Goal: Transaction & Acquisition: Purchase product/service

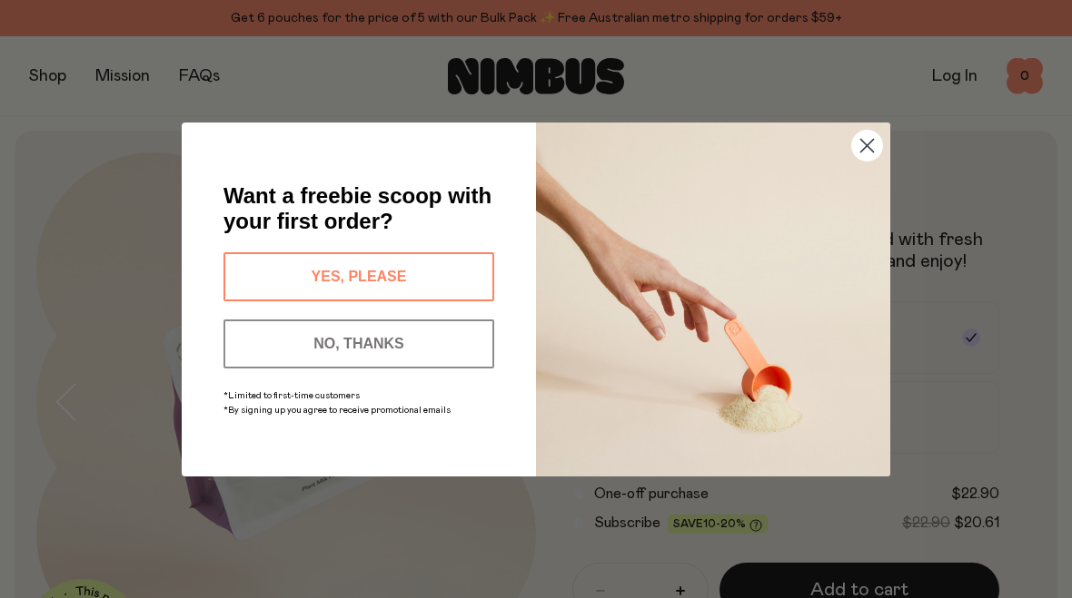
click at [351, 365] on button "NO, THANKS" at bounding box center [358, 344] width 271 height 49
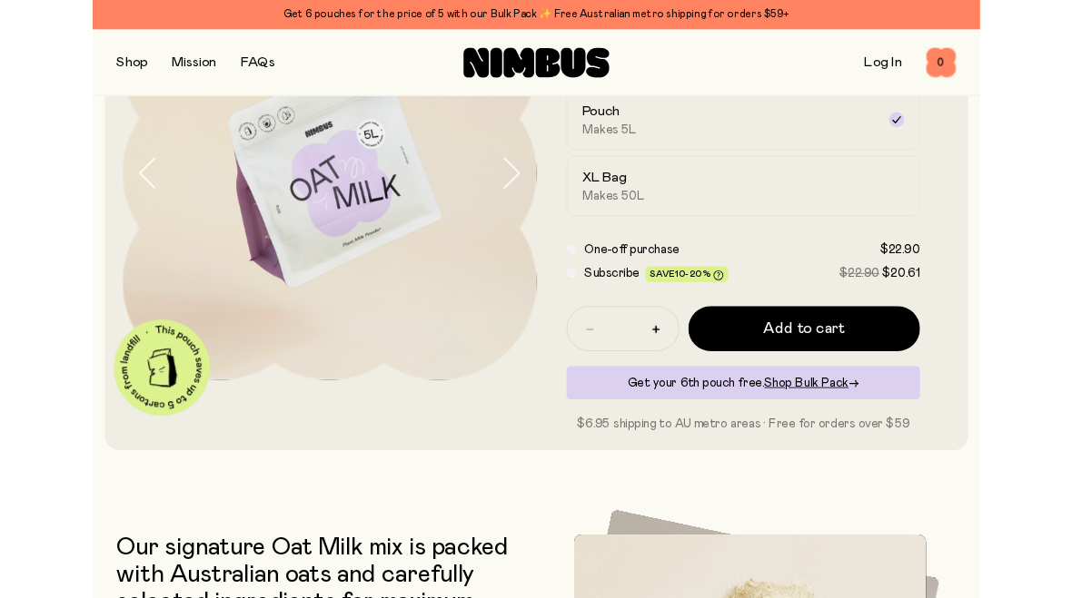
scroll to position [192, 0]
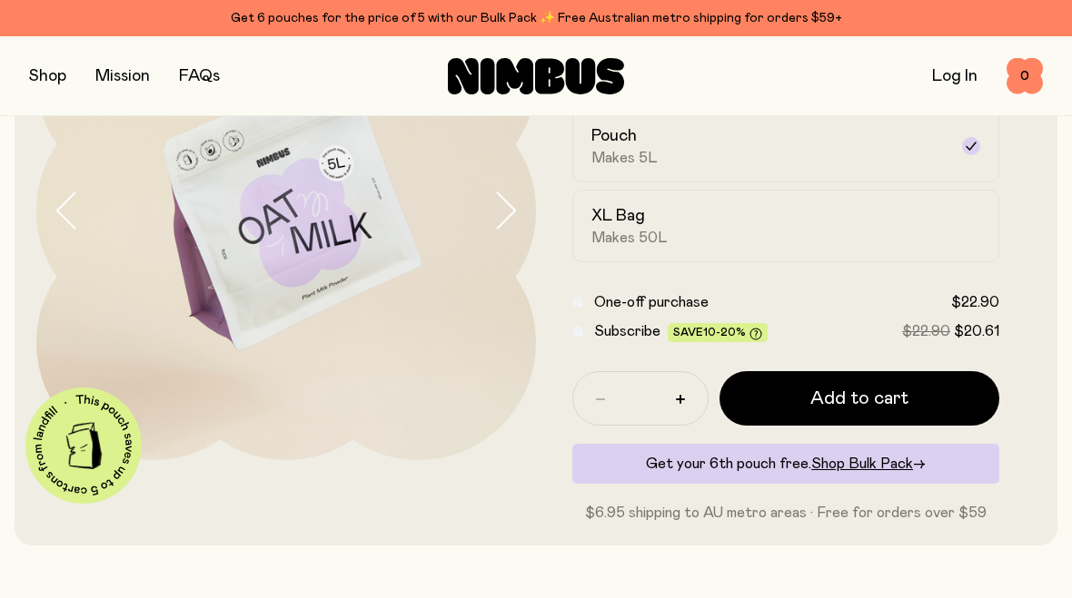
click at [586, 331] on div "Subscribe Save 10-20% $22.90 $20.61" at bounding box center [785, 332] width 427 height 22
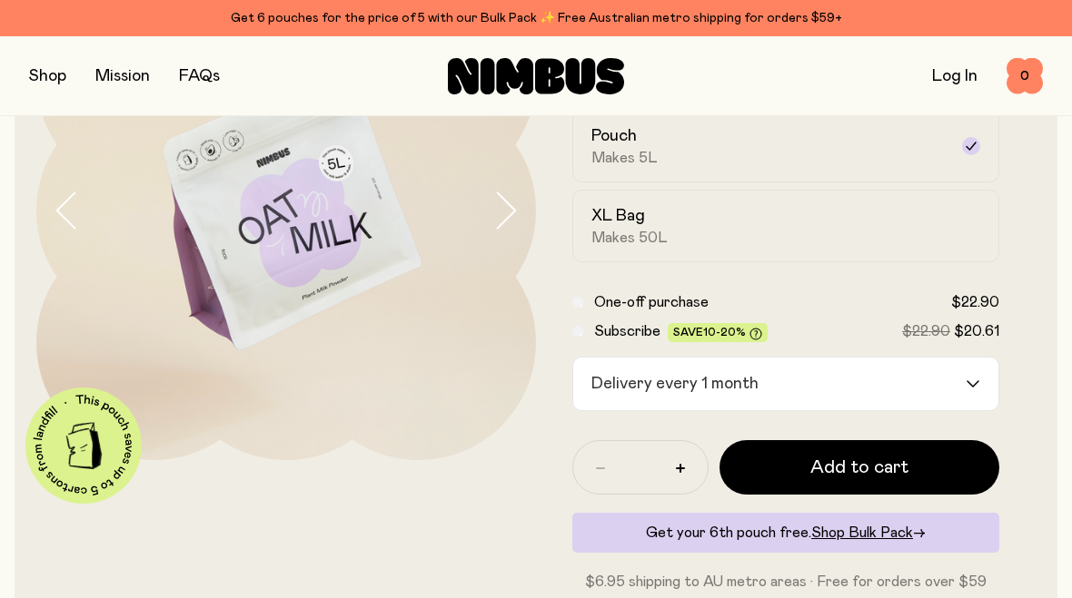
click at [960, 374] on input "Search for option" at bounding box center [864, 384] width 199 height 53
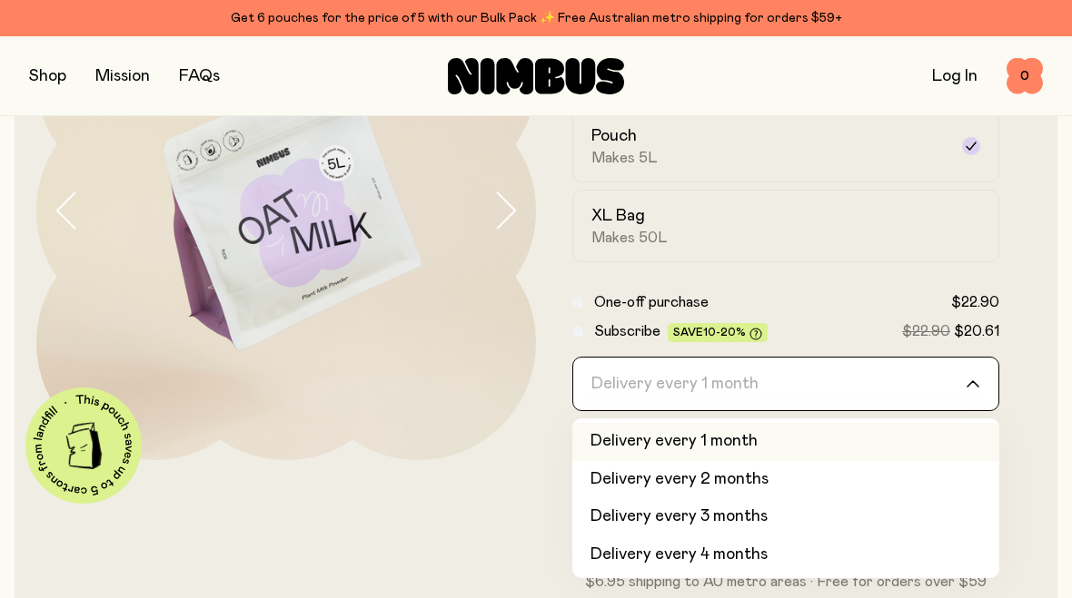
click at [681, 438] on li "Delivery every 1 month" at bounding box center [785, 442] width 427 height 38
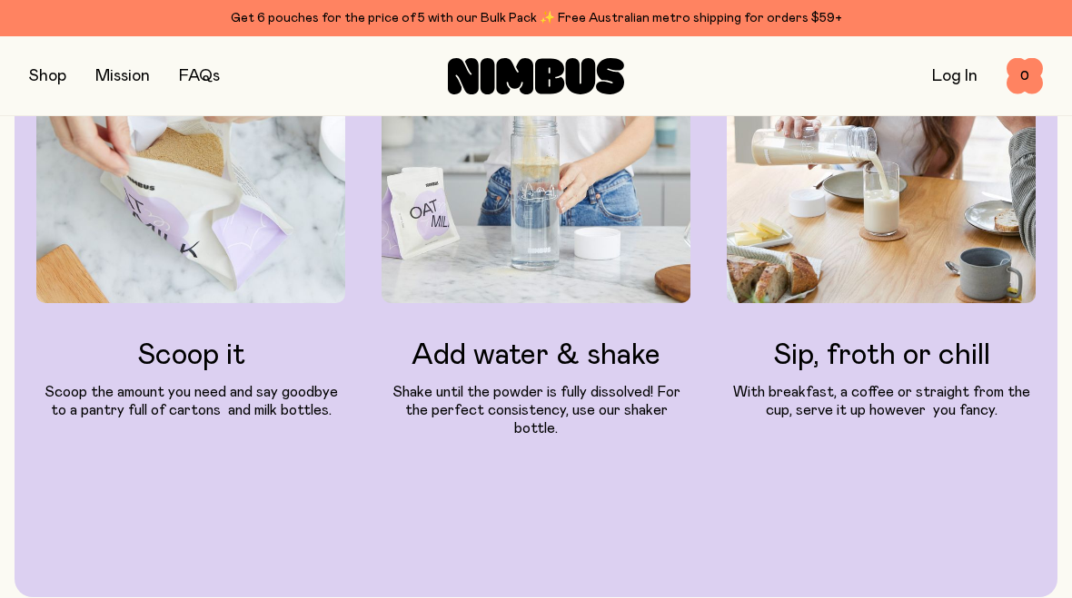
scroll to position [1849, 0]
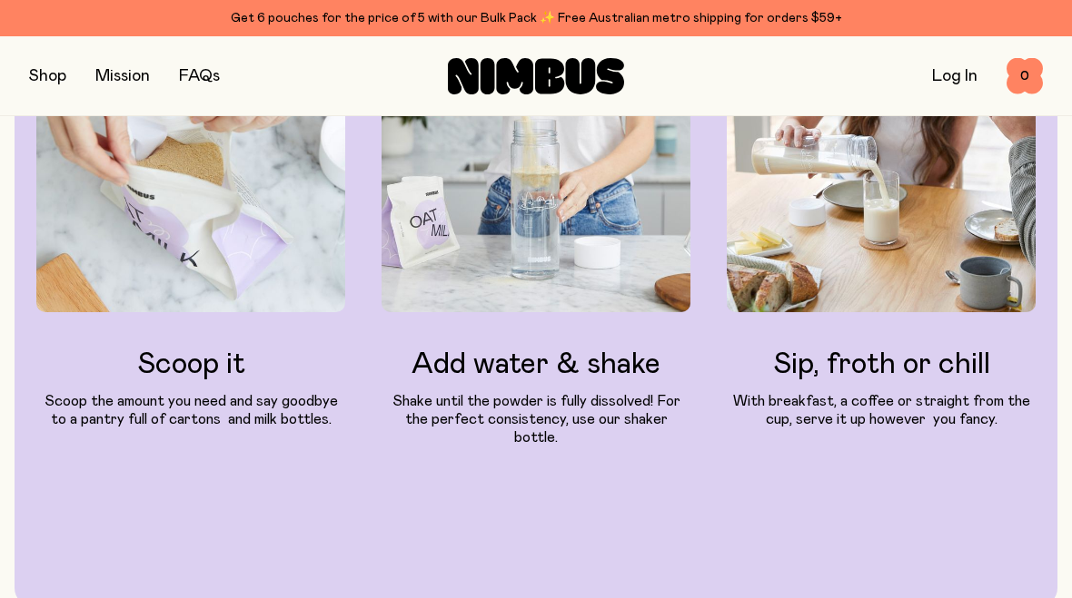
click at [200, 68] on link "FAQs" at bounding box center [199, 76] width 41 height 16
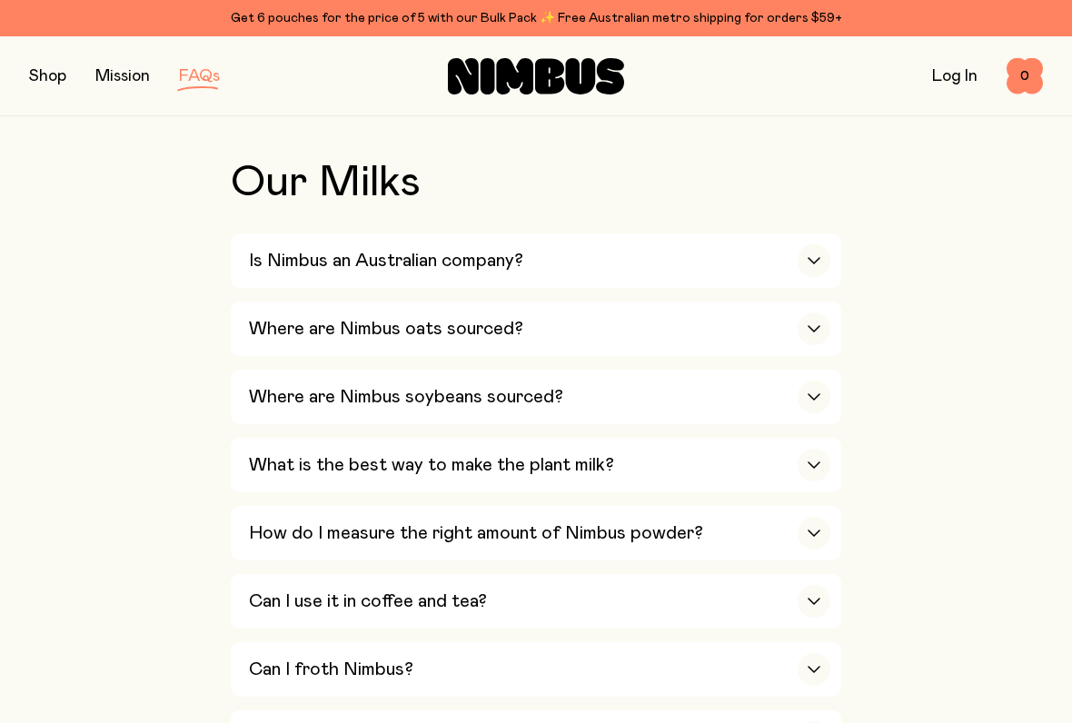
scroll to position [608, 0]
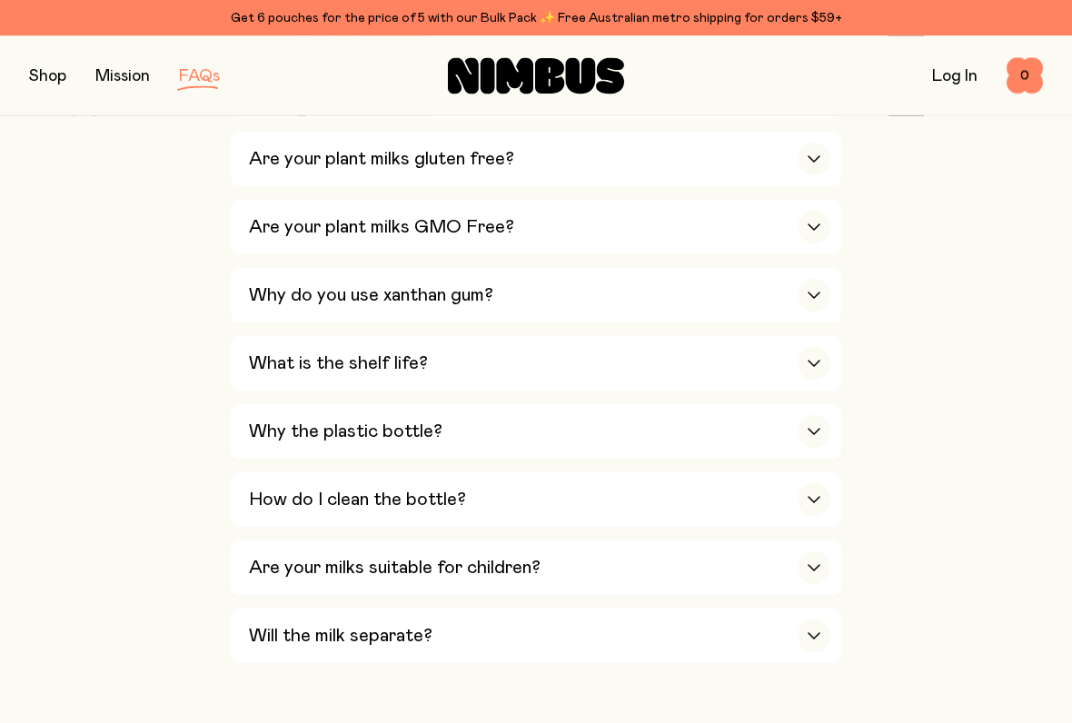
click at [305, 353] on h3 "What is the shelf life?" at bounding box center [338, 364] width 179 height 22
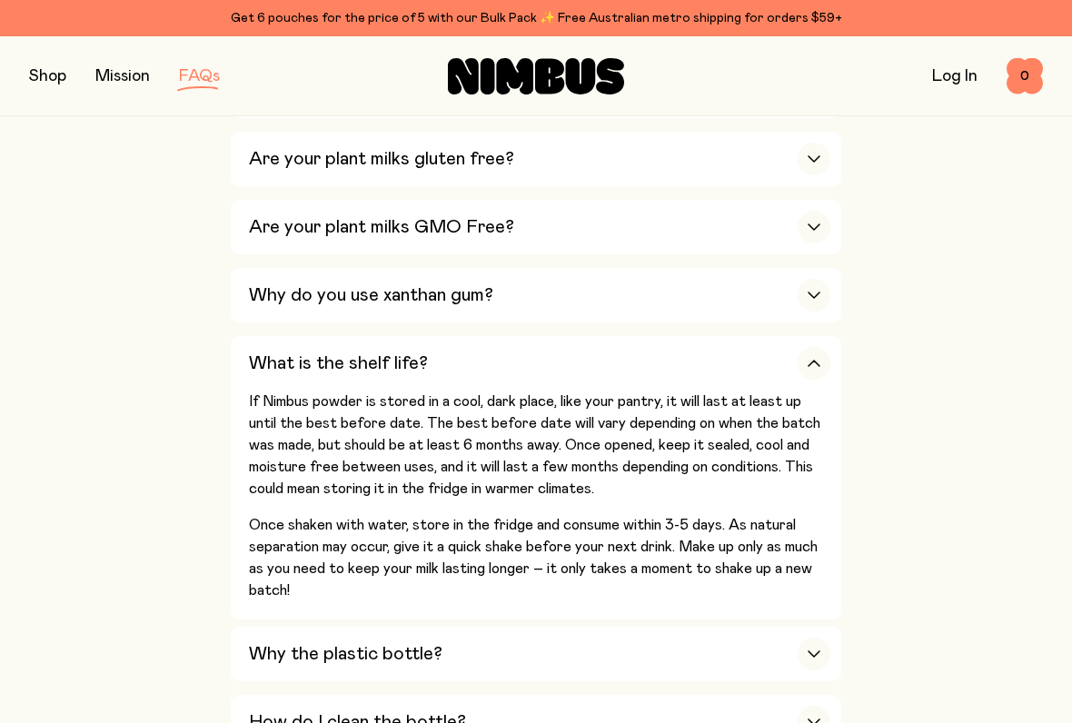
click at [581, 268] on div "Why do you use xanthan gum?" at bounding box center [539, 295] width 581 height 54
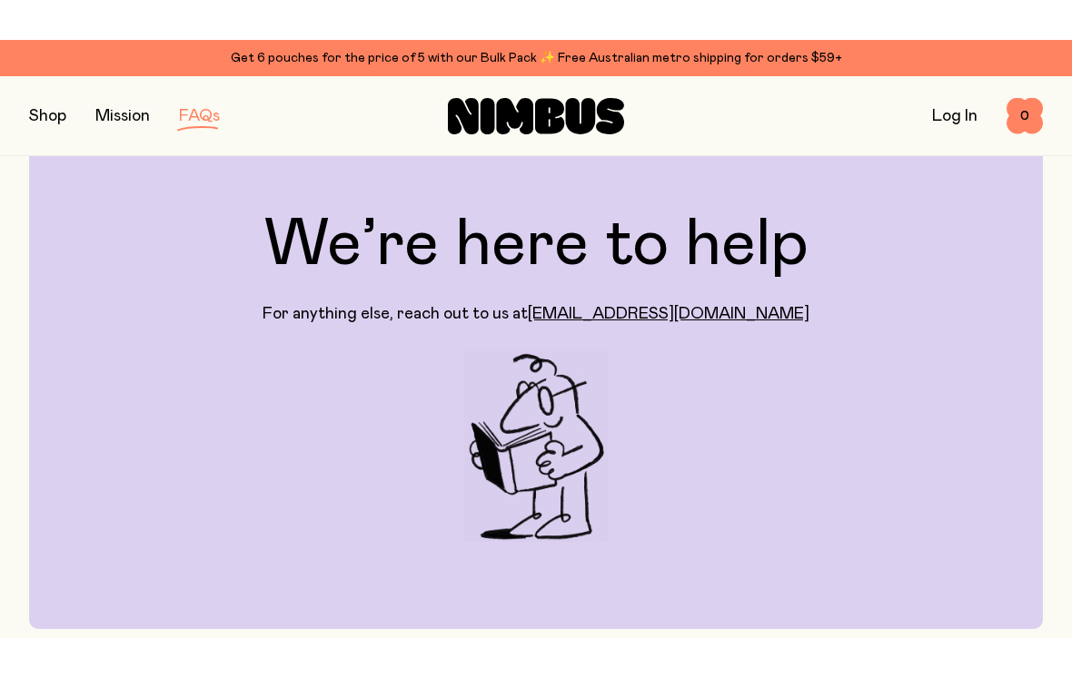
scroll to position [0, 0]
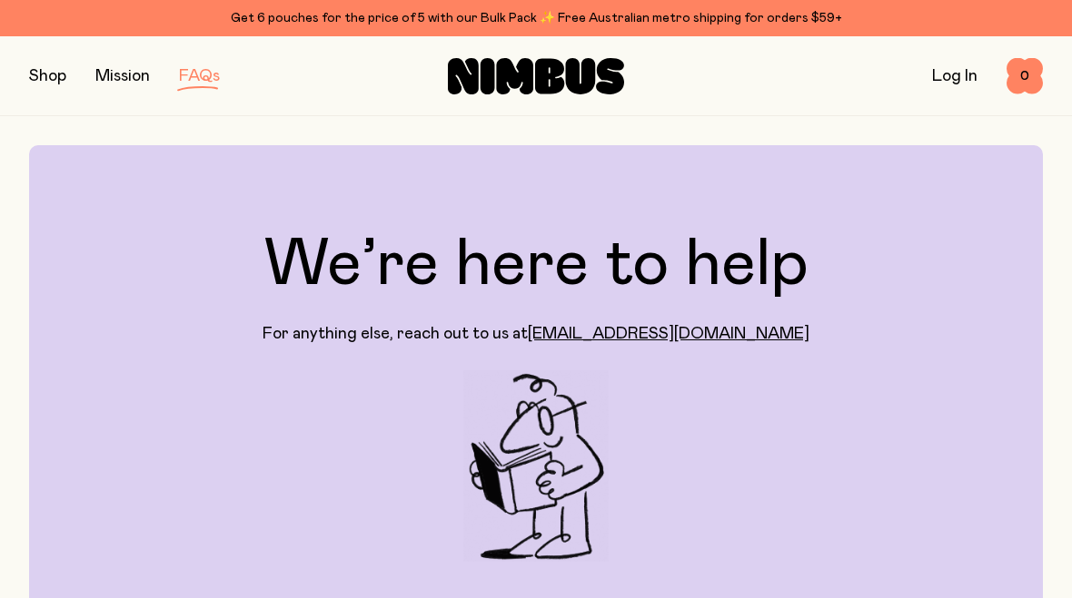
click at [963, 76] on link "Log In" at bounding box center [954, 76] width 45 height 16
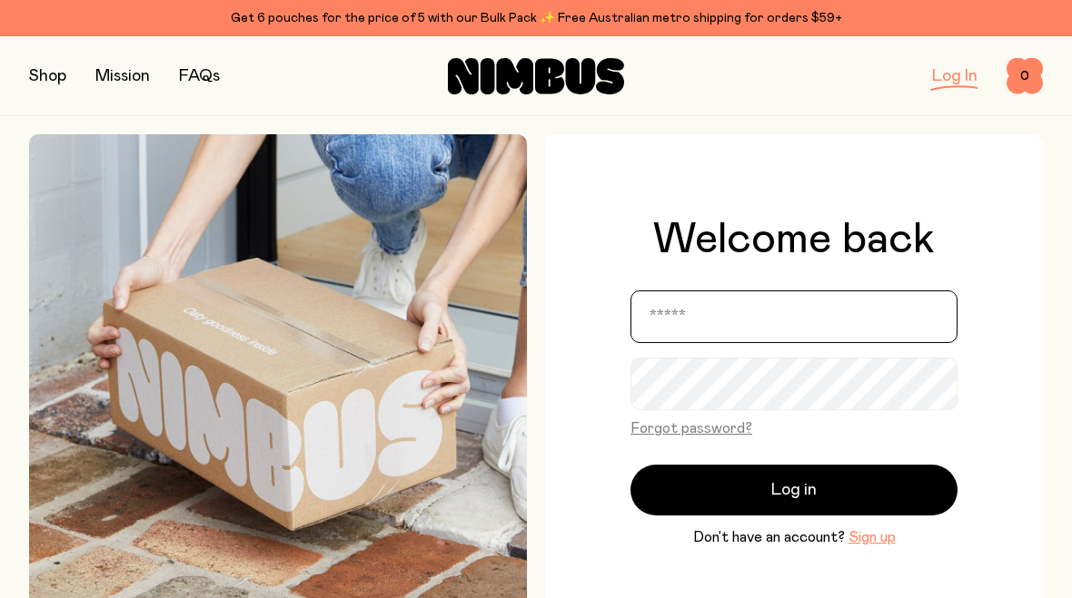
click at [692, 324] on input "email" at bounding box center [793, 317] width 327 height 53
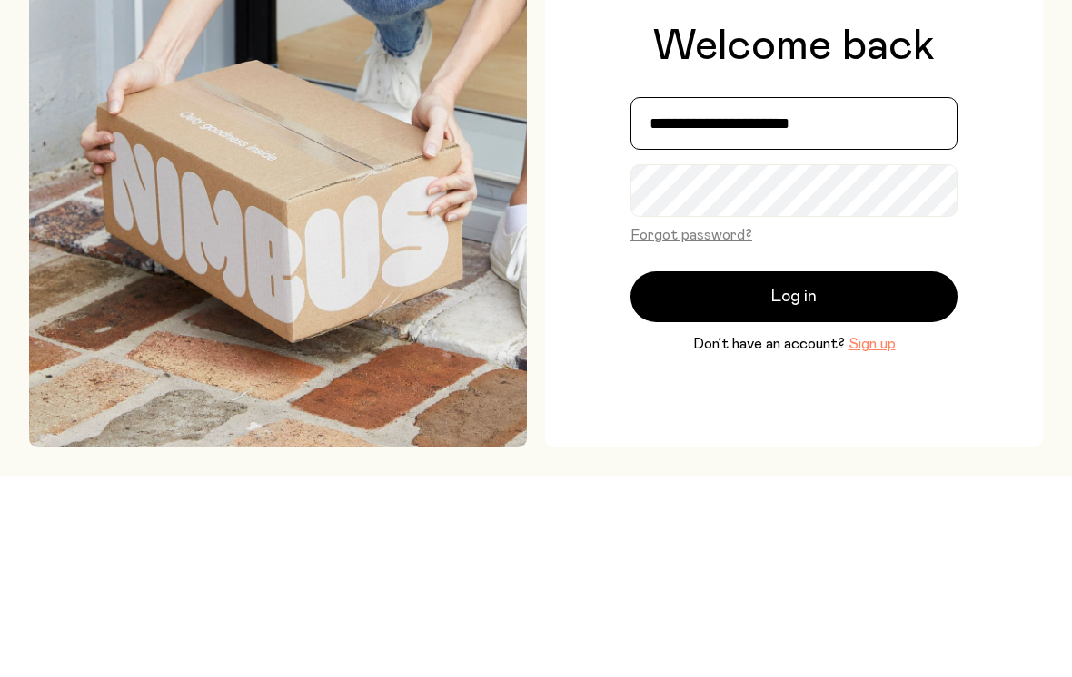
type input "**********"
click at [689, 427] on button "Forgot password?" at bounding box center [691, 438] width 122 height 22
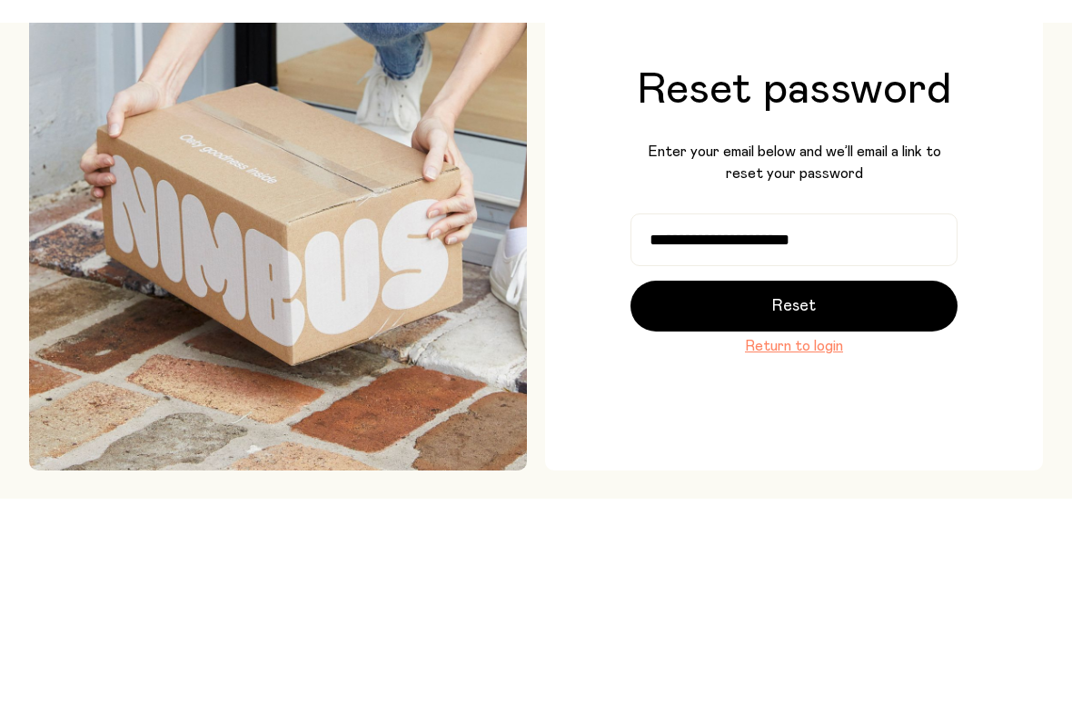
scroll to position [203, 0]
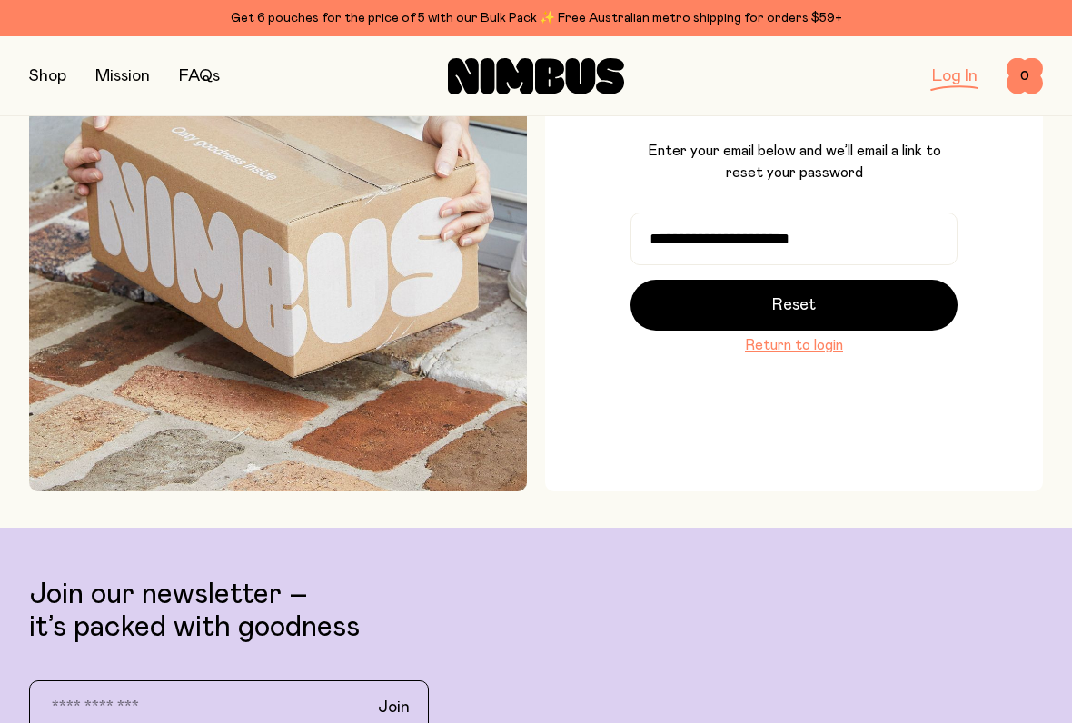
click at [714, 293] on button "Reset" at bounding box center [793, 305] width 327 height 51
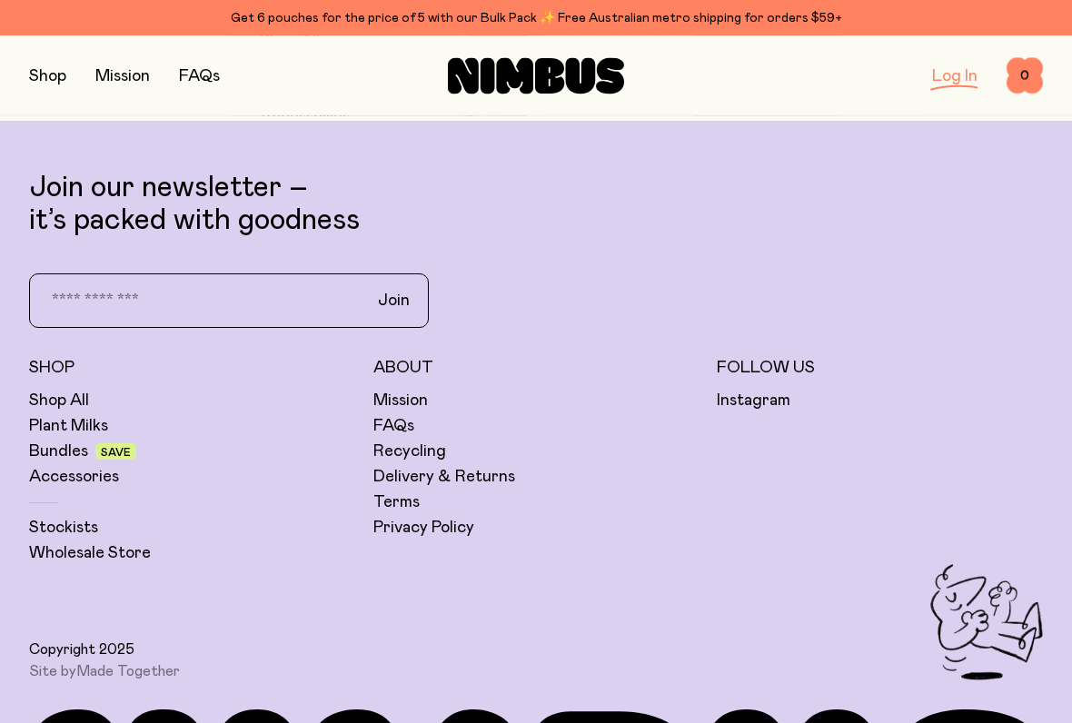
scroll to position [613, 0]
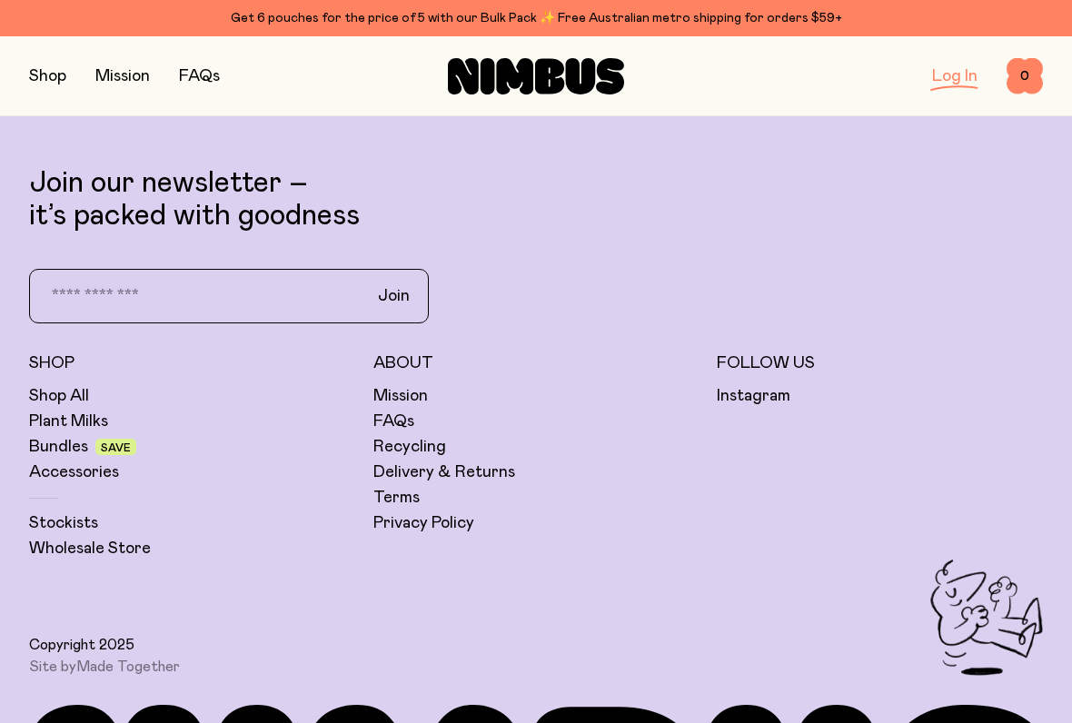
click at [61, 516] on link "Stockists" at bounding box center [63, 523] width 69 height 22
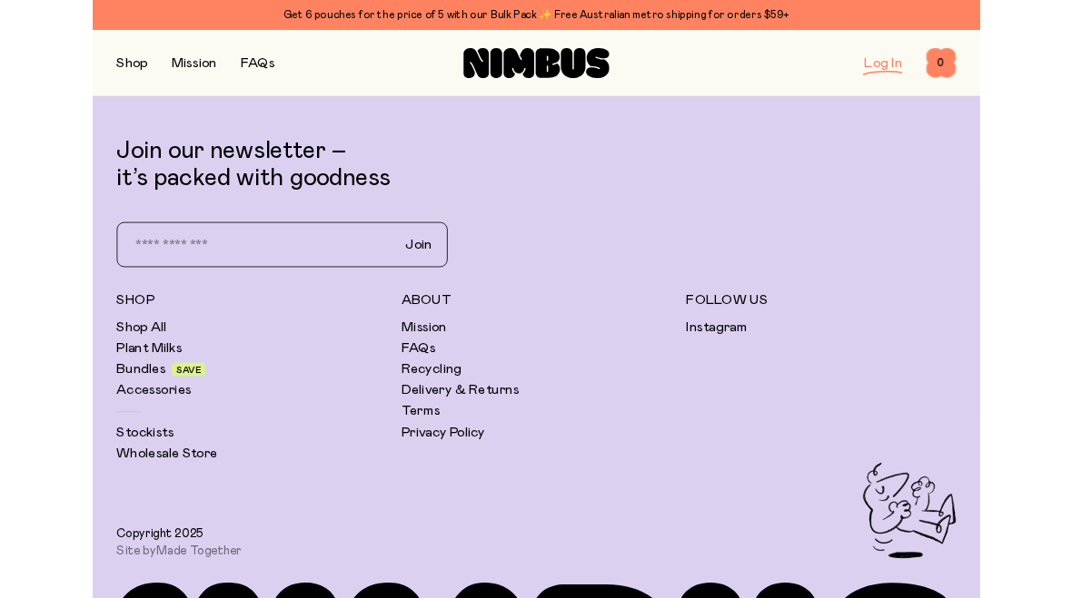
scroll to position [665, 0]
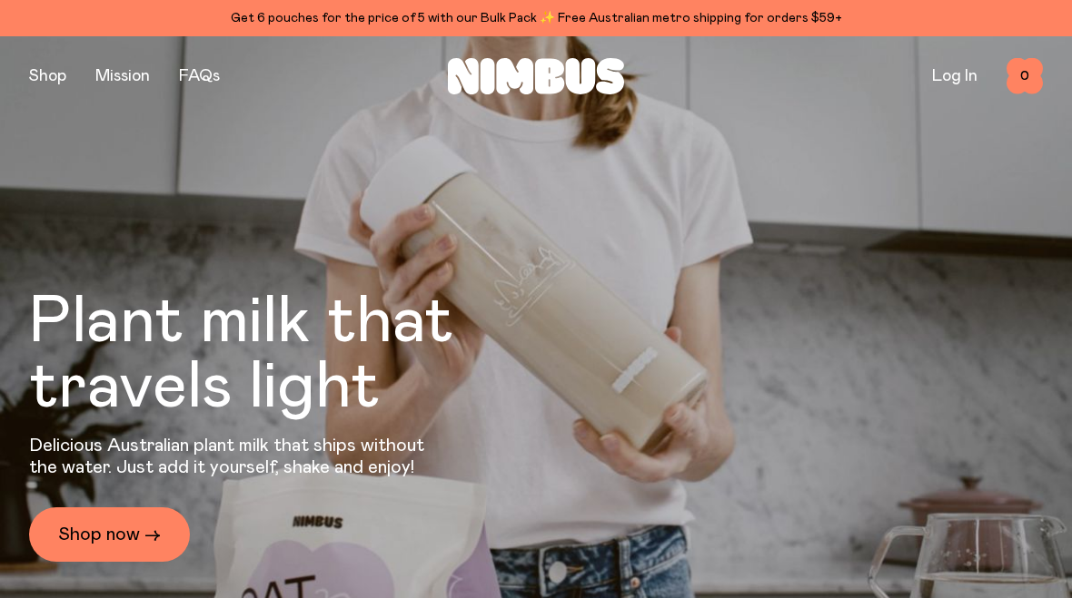
click at [115, 536] on link "Shop now →" at bounding box center [109, 535] width 161 height 54
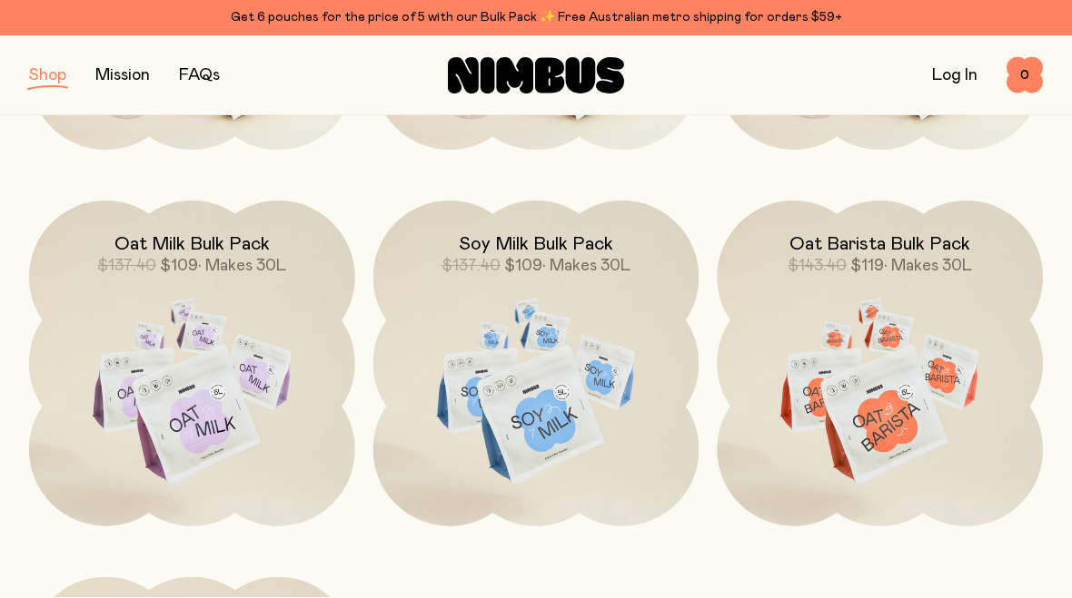
scroll to position [1532, 0]
click at [168, 447] on img at bounding box center [192, 392] width 326 height 382
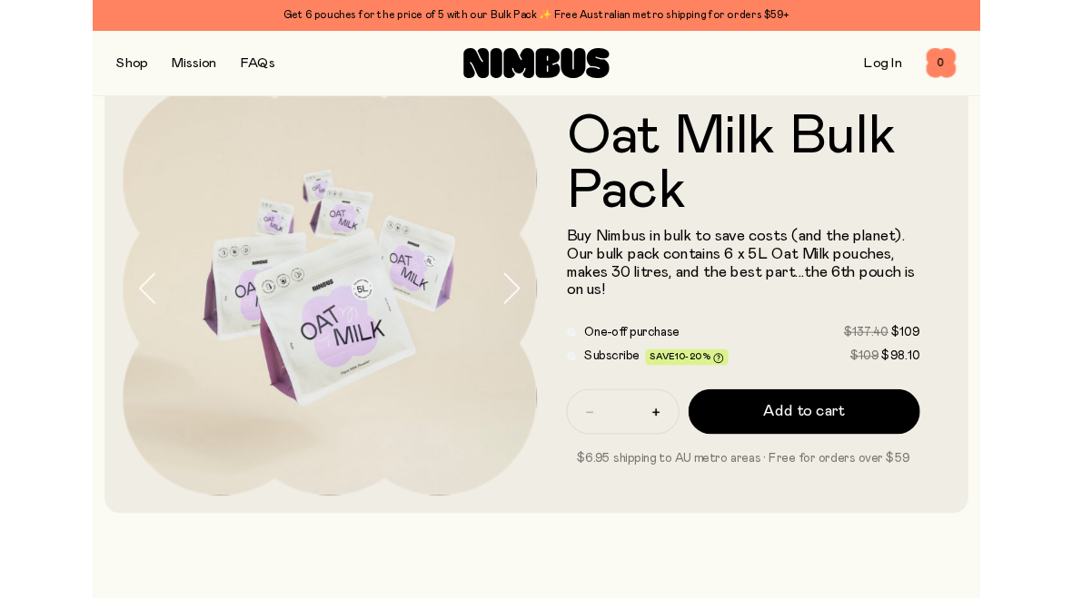
scroll to position [104, 0]
